Goal: Navigation & Orientation: Find specific page/section

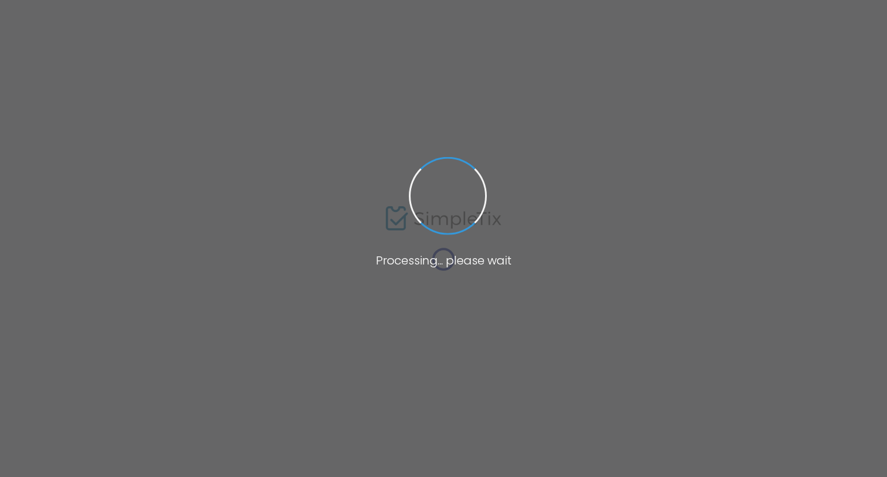
click at [307, 134] on span at bounding box center [443, 238] width 887 height 477
